Goal: Check status: Check status

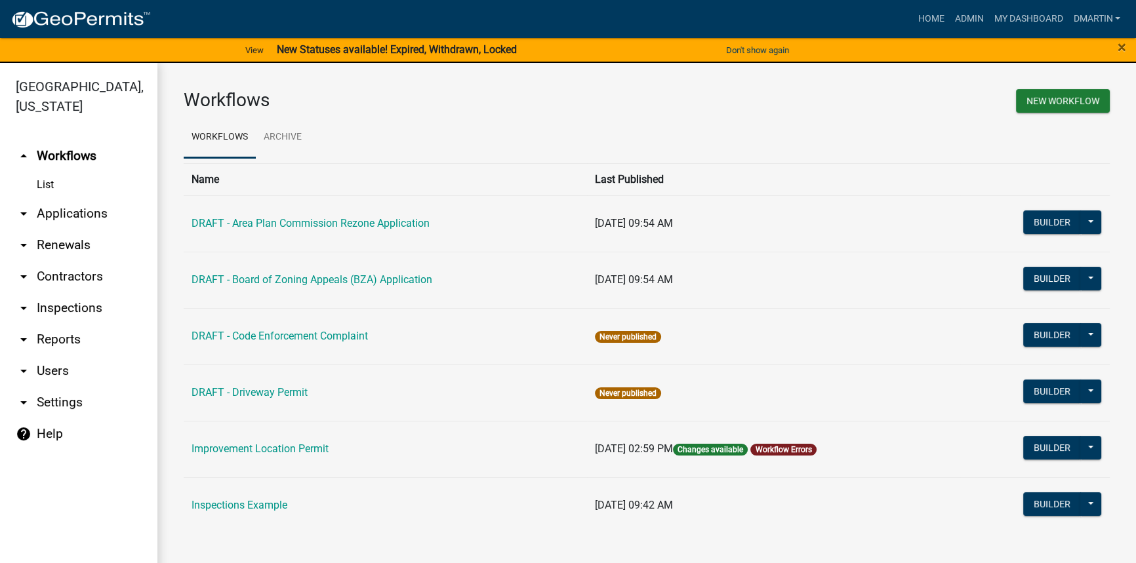
click at [79, 216] on link "arrow_drop_down Applications" at bounding box center [78, 213] width 157 height 31
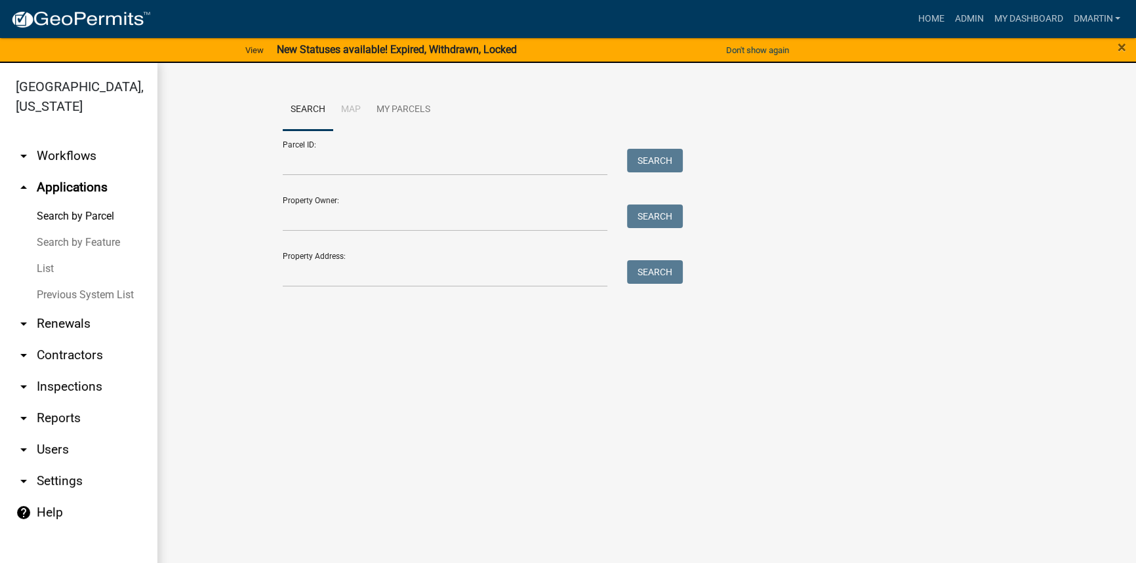
click at [50, 269] on link "List" at bounding box center [78, 269] width 157 height 26
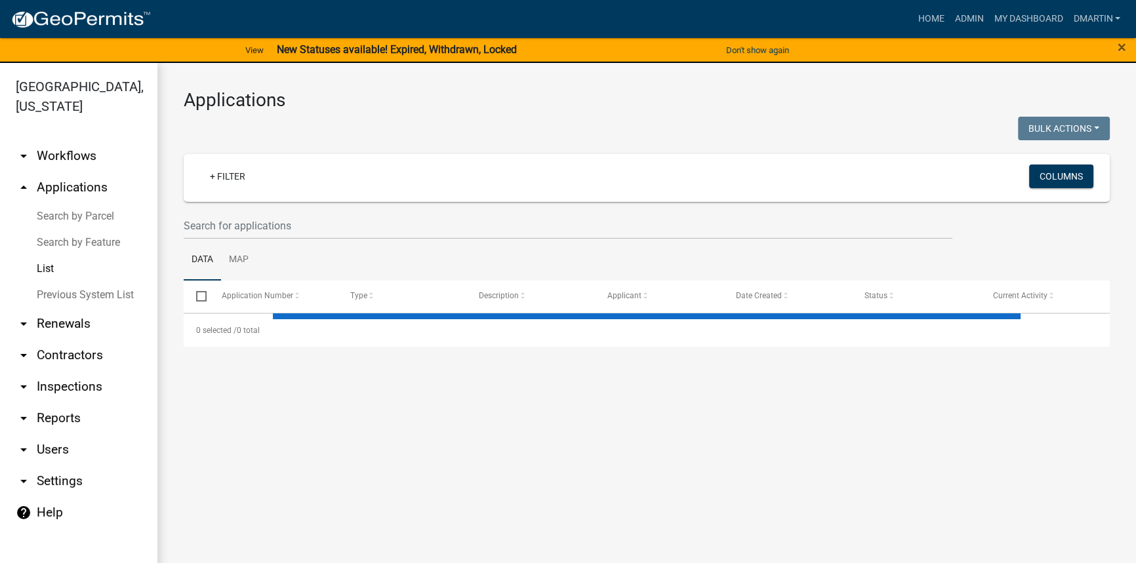
select select "3: 100"
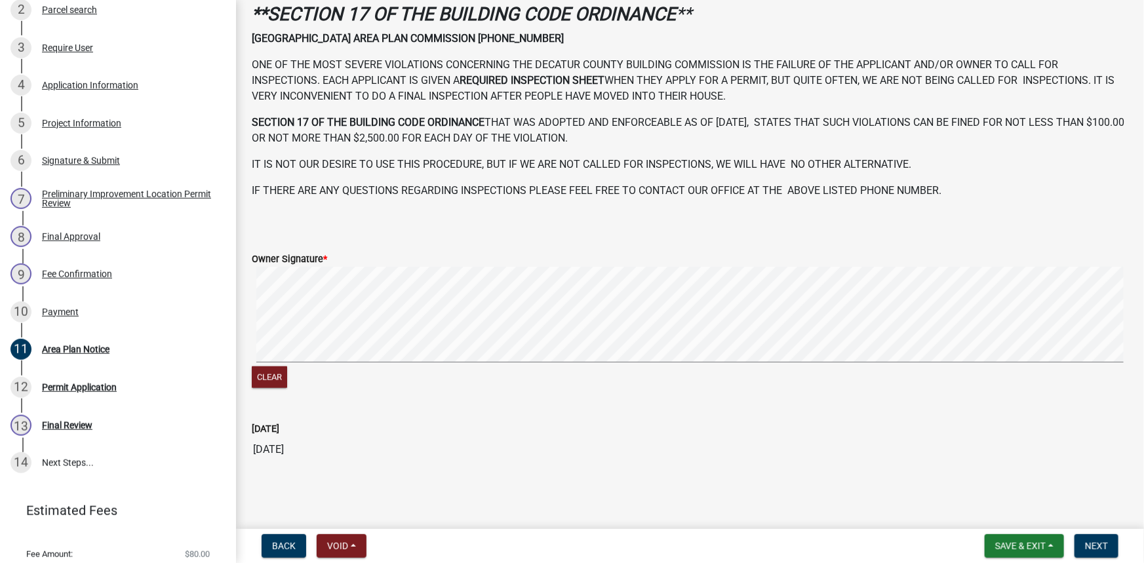
scroll to position [301, 0]
click at [1040, 544] on span "Save & Exit" at bounding box center [1021, 546] width 51 height 10
drag, startPoint x: 1000, startPoint y: 504, endPoint x: 1014, endPoint y: 486, distance: 22.8
click at [1000, 503] on button "Save & Exit" at bounding box center [1012, 511] width 105 height 31
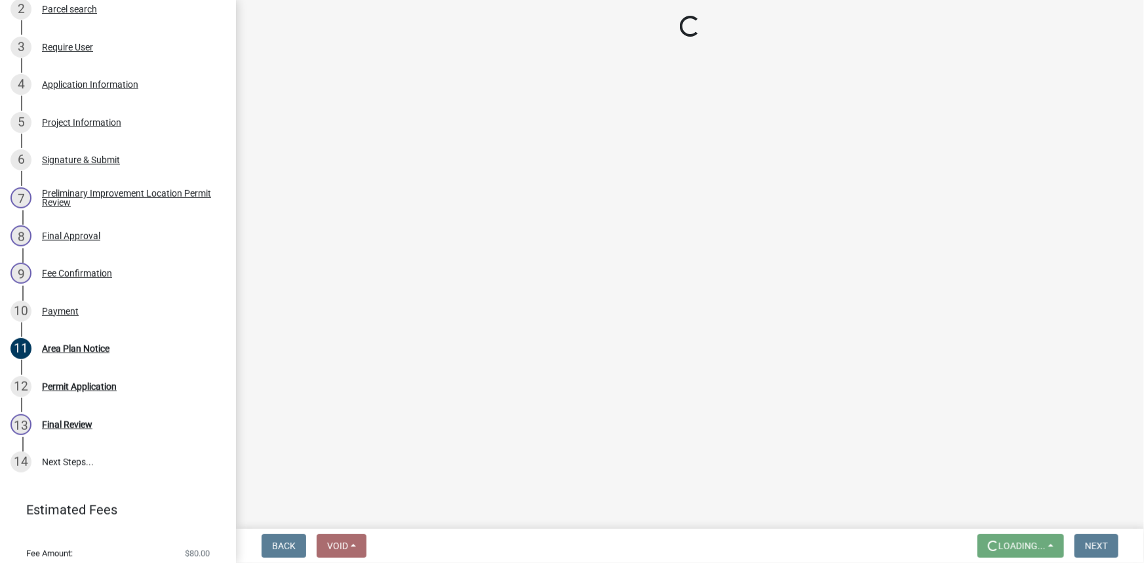
scroll to position [0, 0]
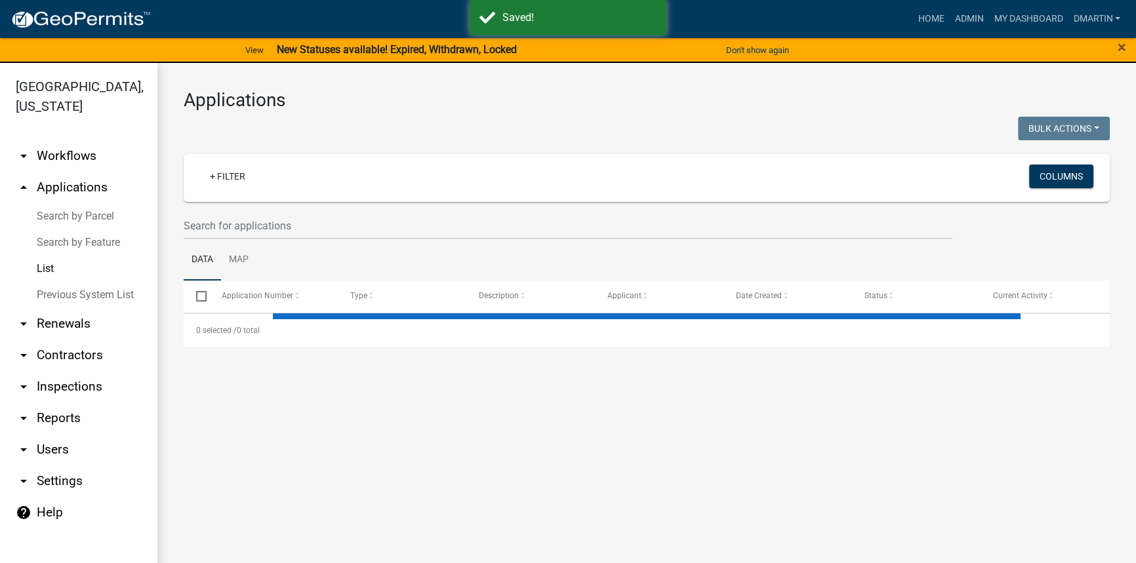
select select "3: 100"
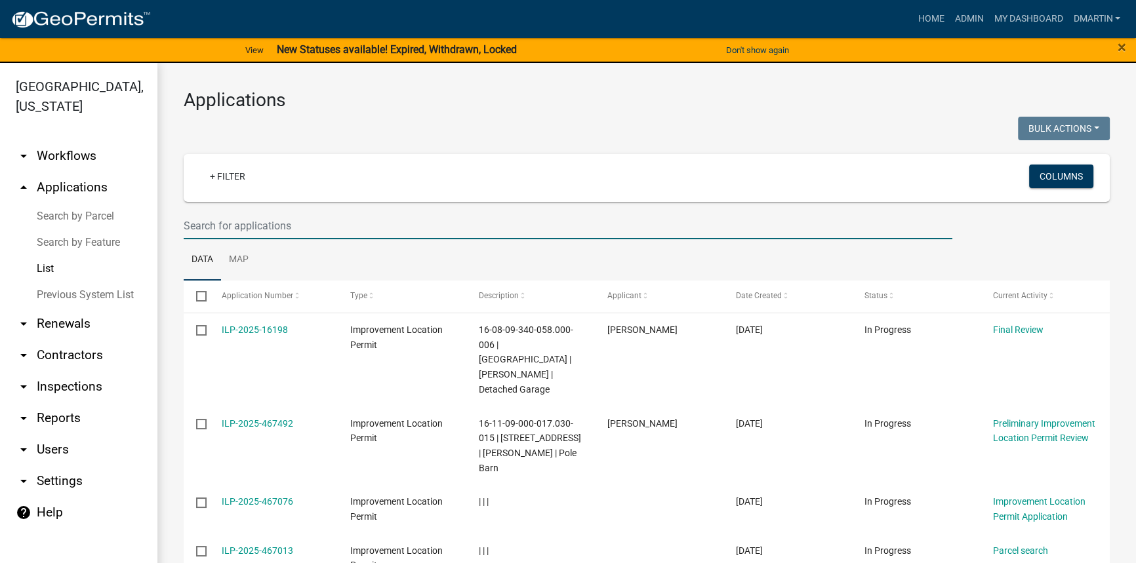
click at [222, 224] on input "text" at bounding box center [568, 225] width 769 height 27
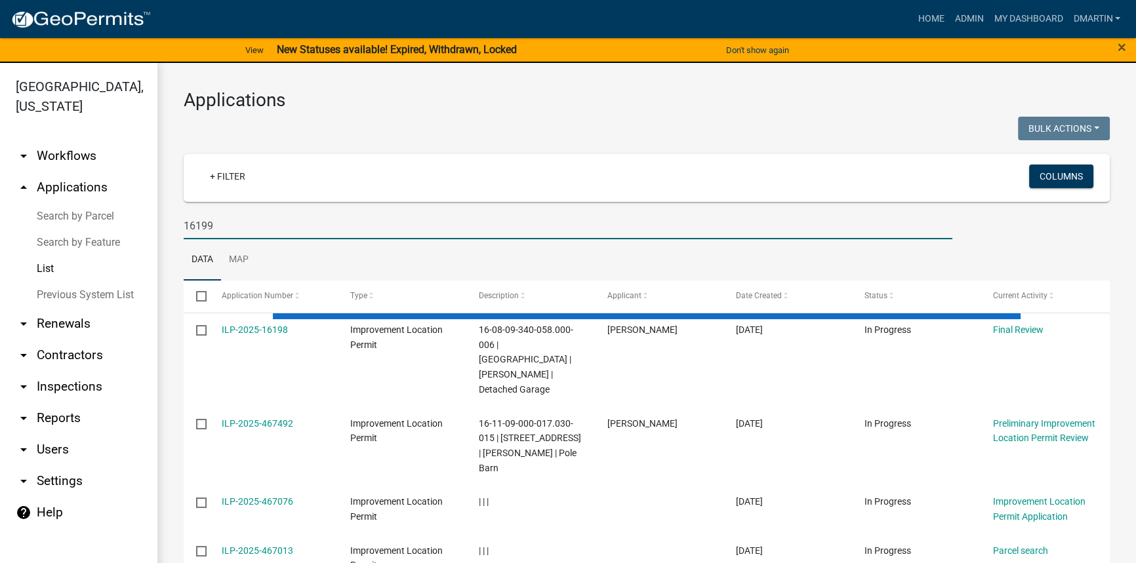
type input "16199"
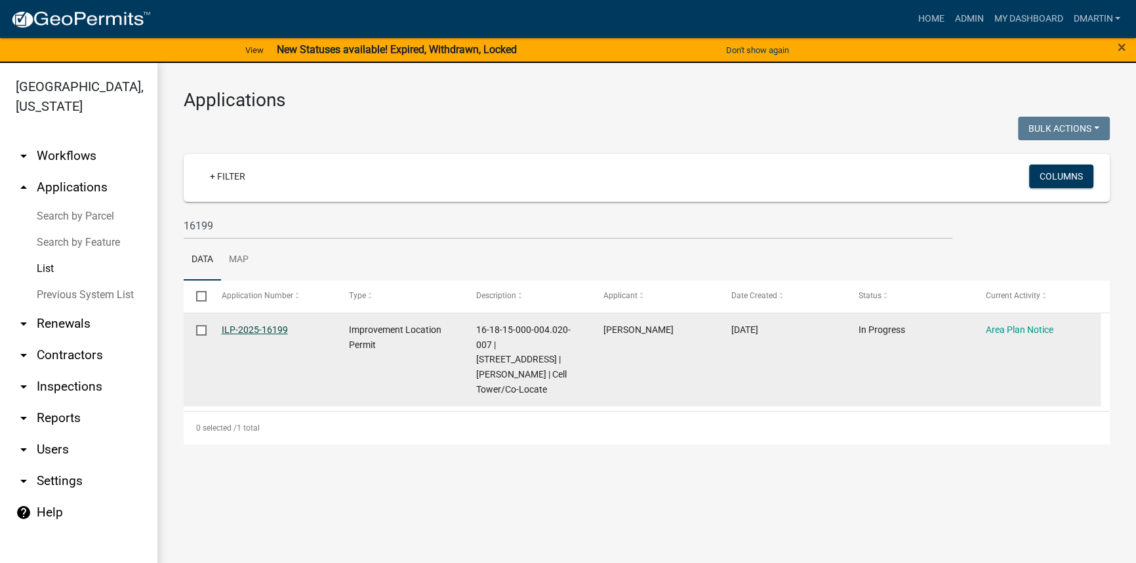
click at [259, 330] on link "ILP-2025-16199" at bounding box center [255, 330] width 66 height 10
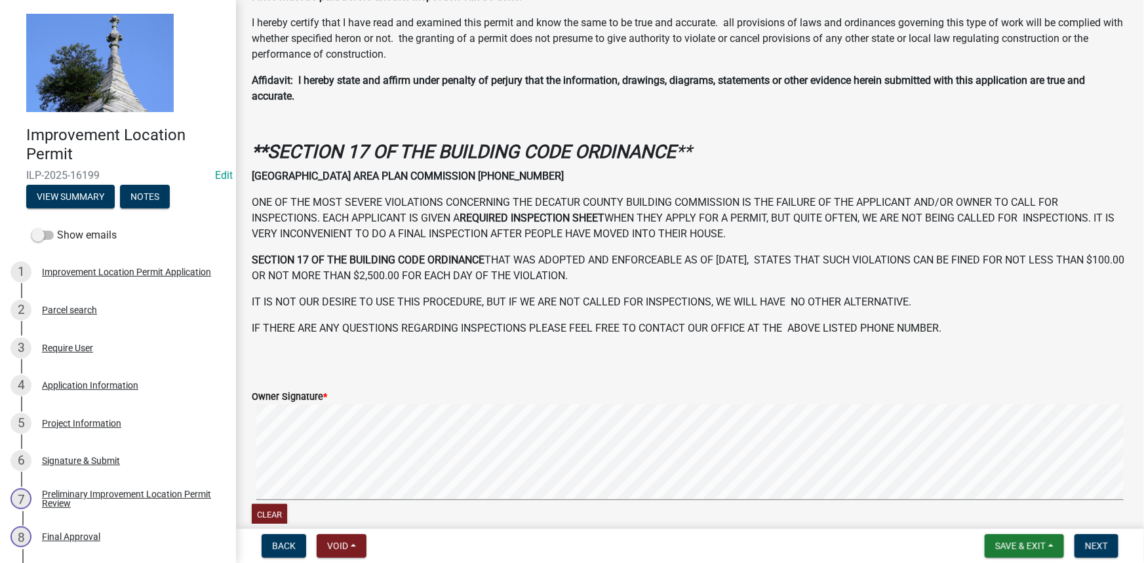
scroll to position [458, 0]
